Goal: Task Accomplishment & Management: Use online tool/utility

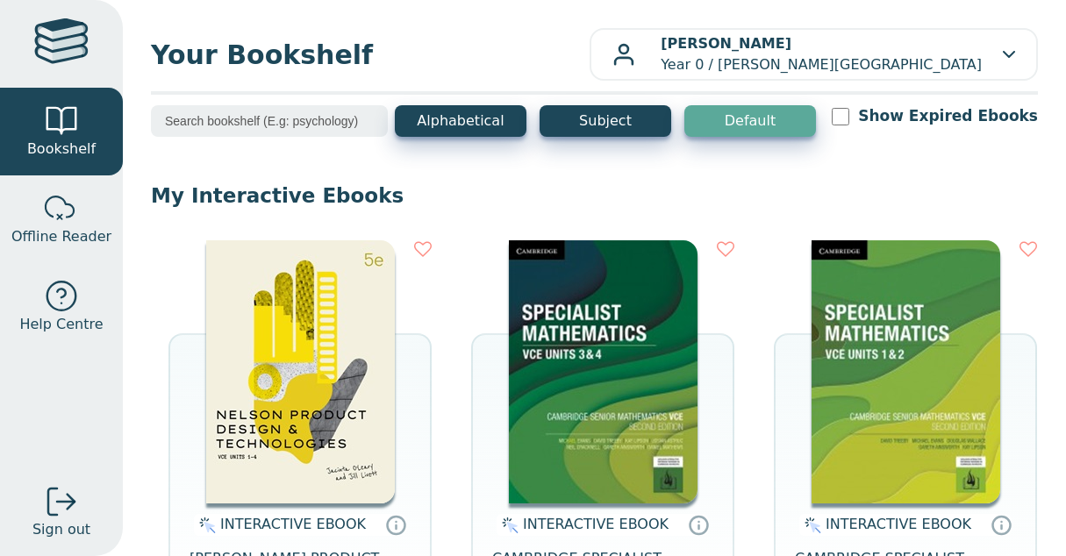
click at [310, 361] on img at bounding box center [300, 371] width 189 height 263
click at [289, 321] on img at bounding box center [300, 371] width 189 height 263
